Goal: Transaction & Acquisition: Purchase product/service

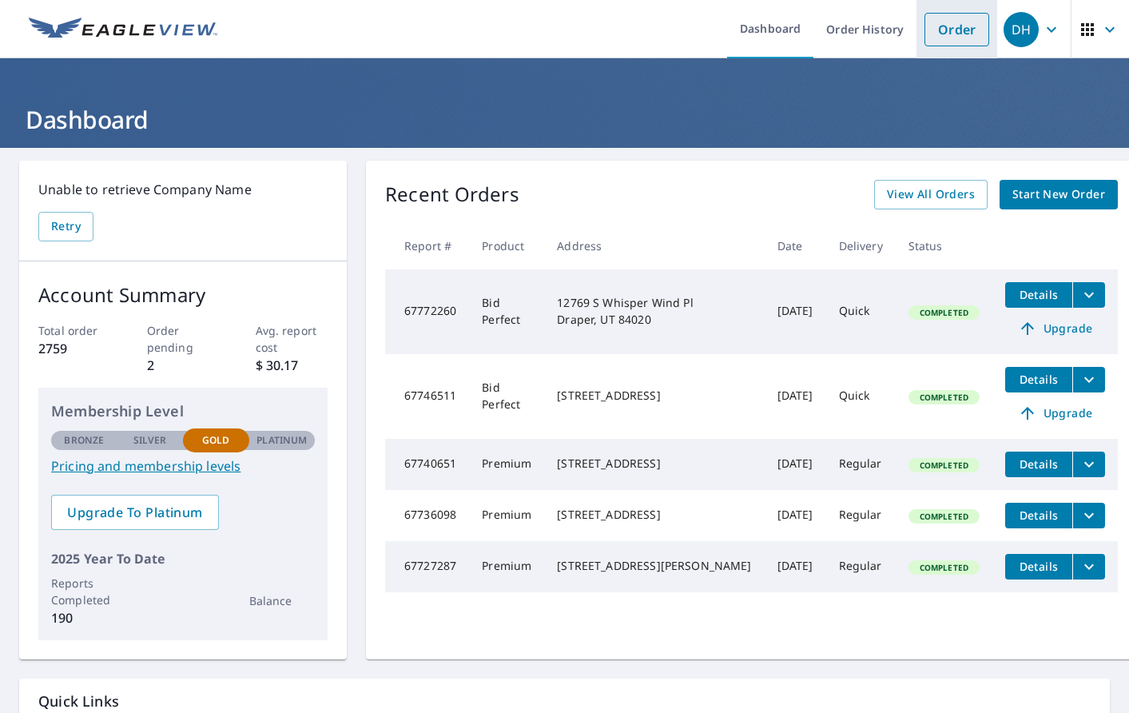
click at [962, 33] on link "Order" at bounding box center [957, 30] width 65 height 34
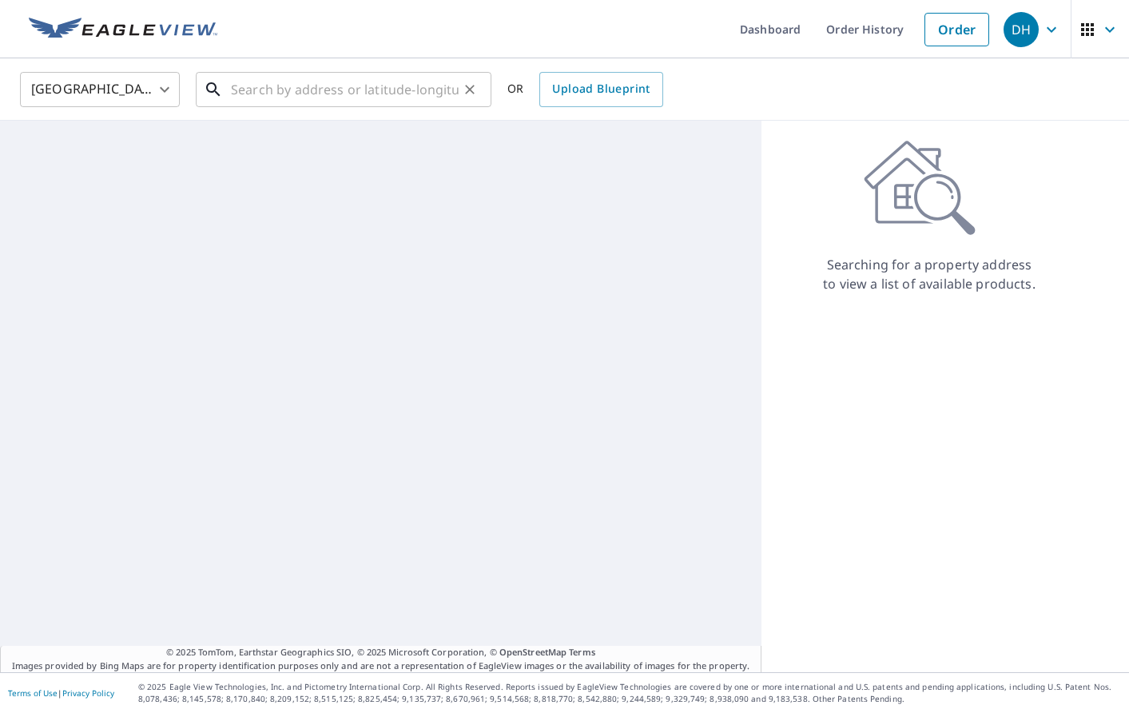
click at [302, 88] on input "text" at bounding box center [345, 89] width 228 height 45
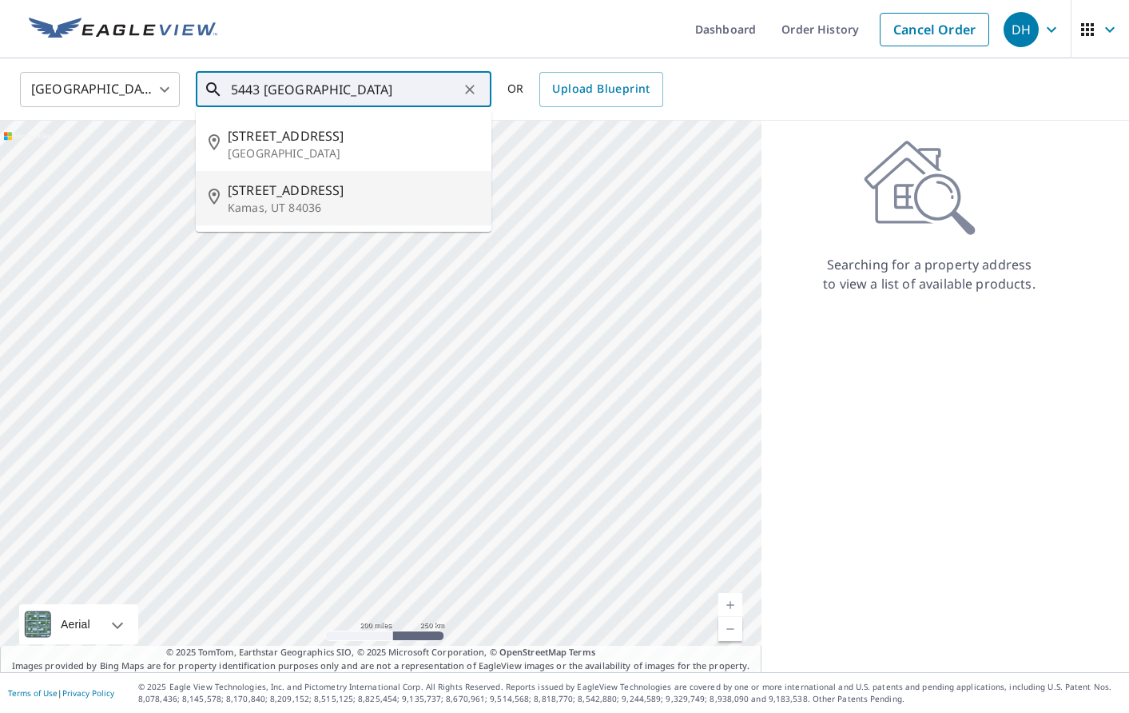
click at [301, 191] on span "[STREET_ADDRESS]" at bounding box center [353, 190] width 251 height 19
type input "[STREET_ADDRESS]"
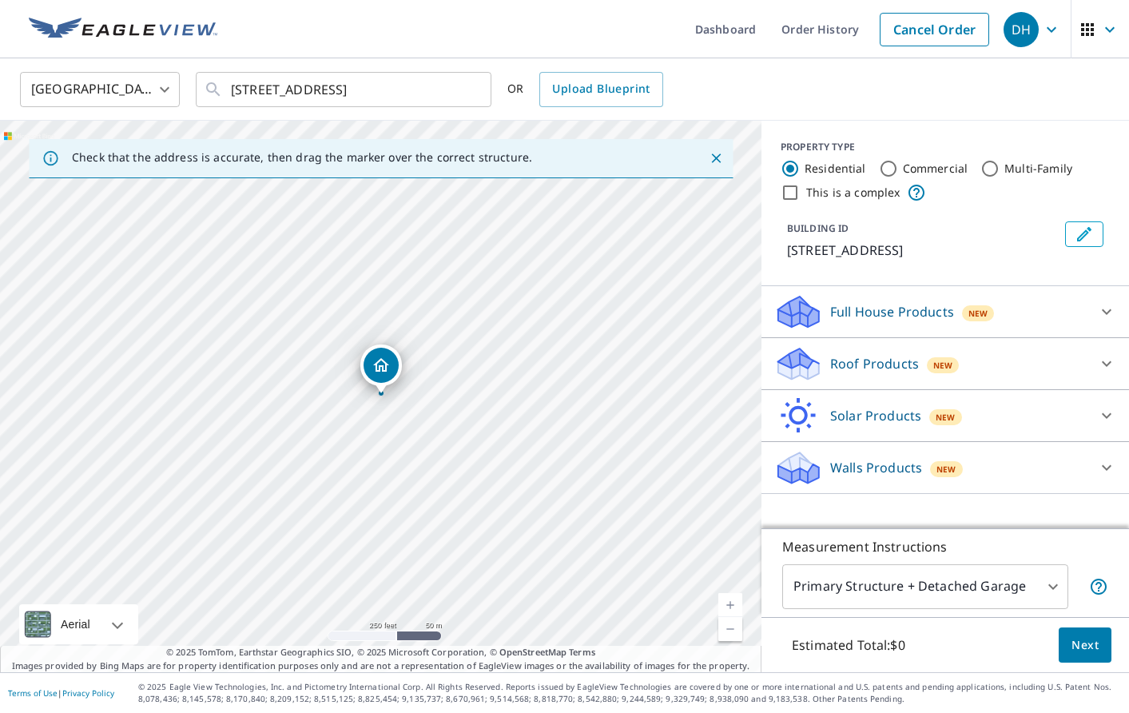
click at [733, 606] on link "Current Level 17, Zoom In" at bounding box center [731, 605] width 24 height 24
click at [733, 606] on link "Current Level 18, Zoom In" at bounding box center [731, 605] width 24 height 24
click at [1107, 364] on icon at bounding box center [1107, 363] width 19 height 19
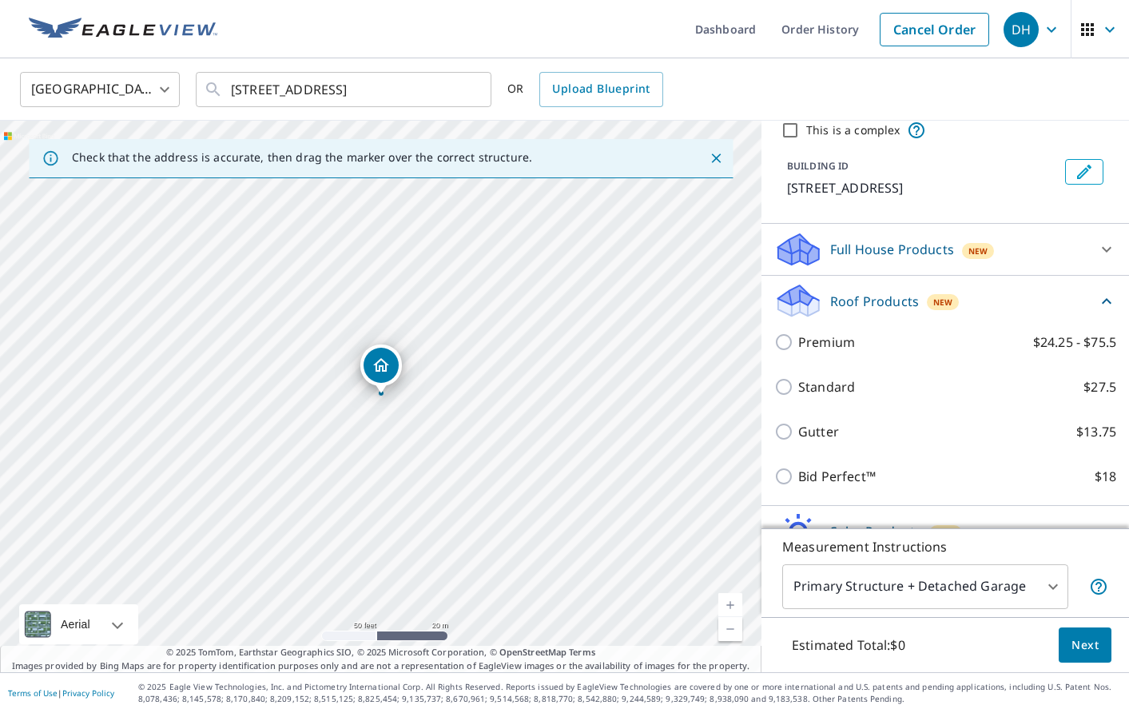
scroll to position [70, 0]
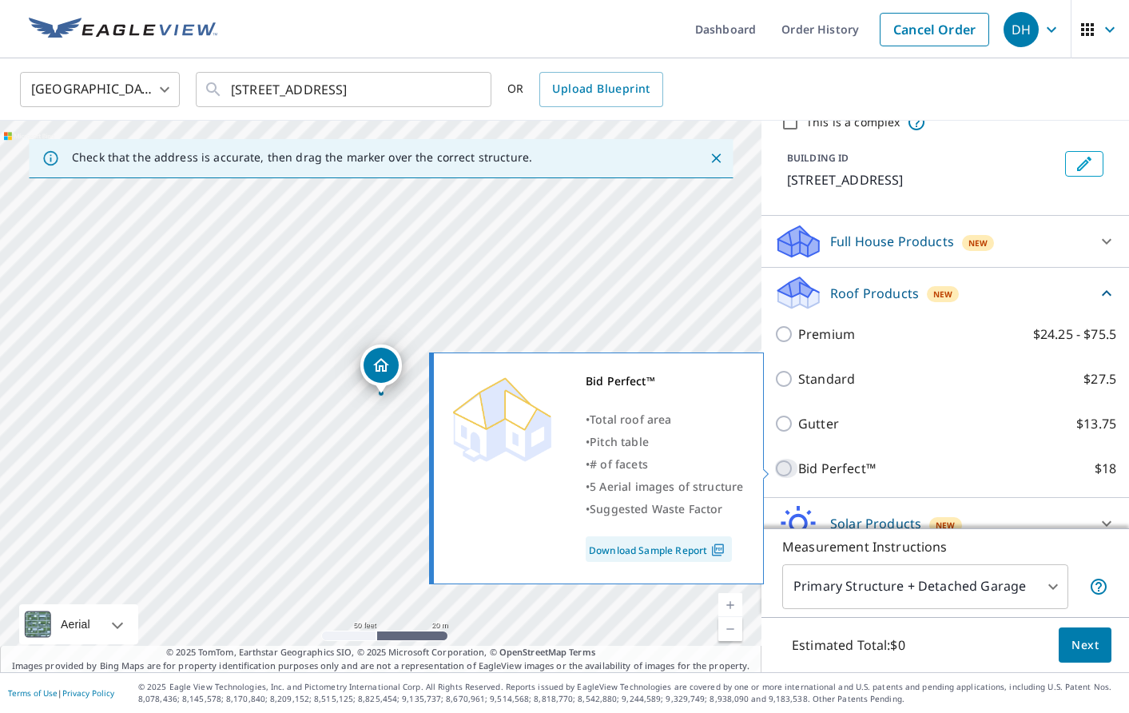
click at [790, 470] on input "Bid Perfect™ $18" at bounding box center [787, 468] width 24 height 19
checkbox input "true"
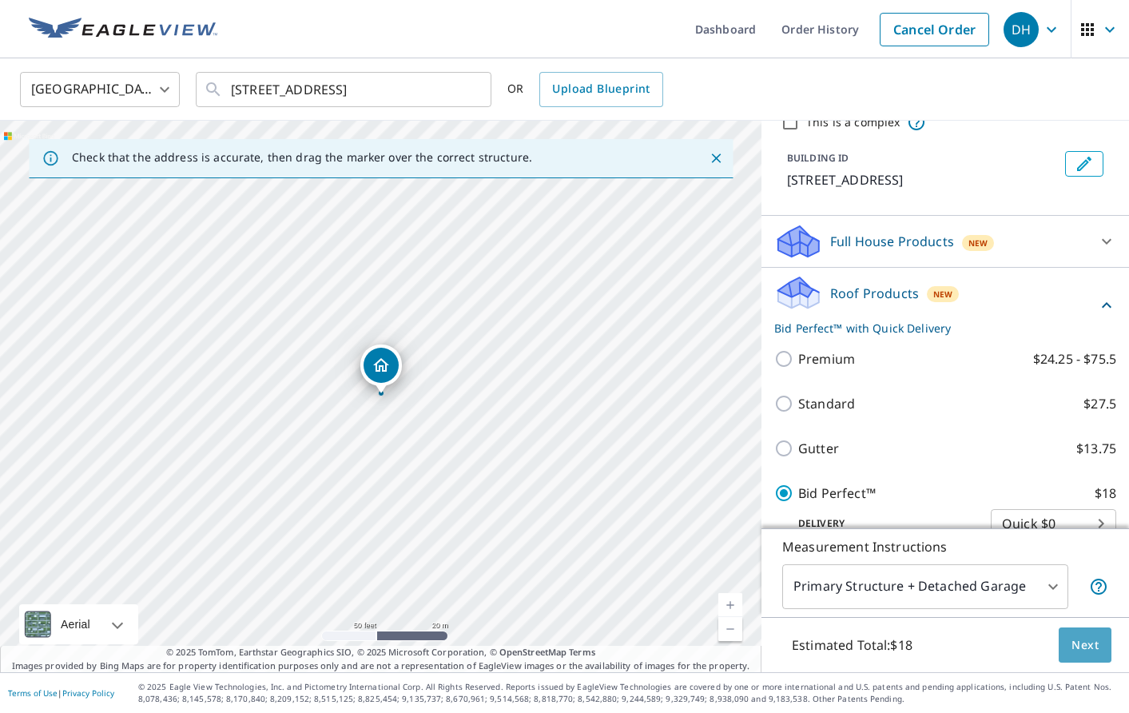
click at [1098, 652] on span "Next" at bounding box center [1085, 645] width 27 height 20
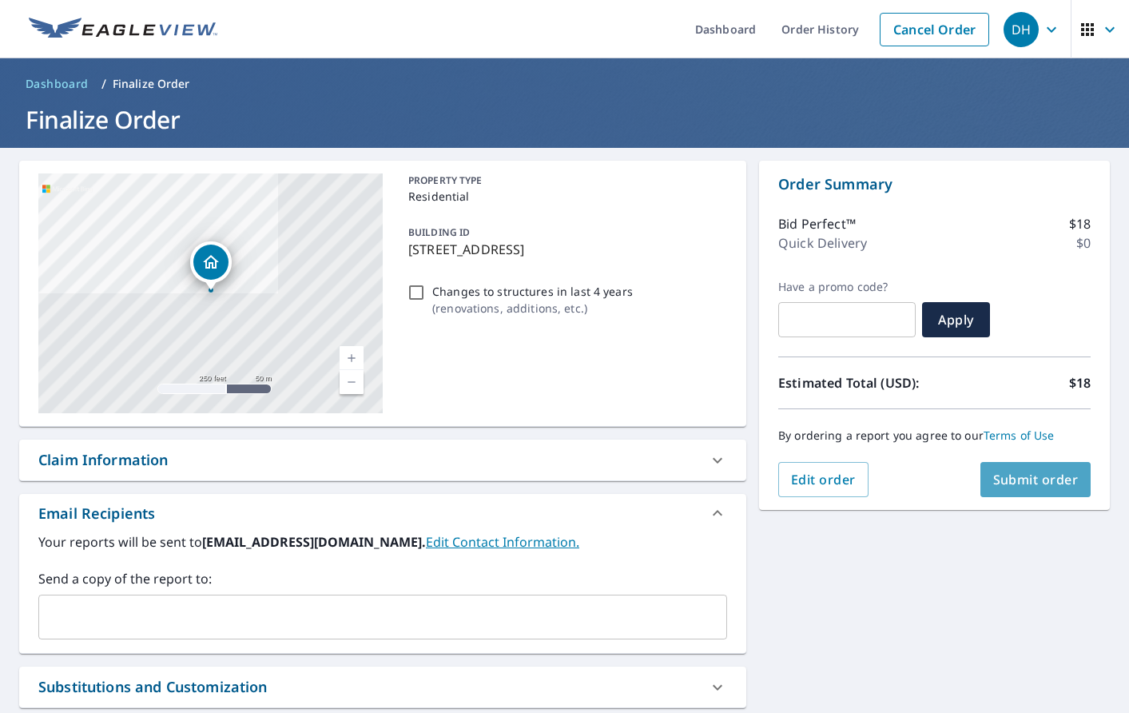
click at [1027, 478] on span "Submit order" at bounding box center [1037, 480] width 86 height 18
